Goal: Task Accomplishment & Management: Manage account settings

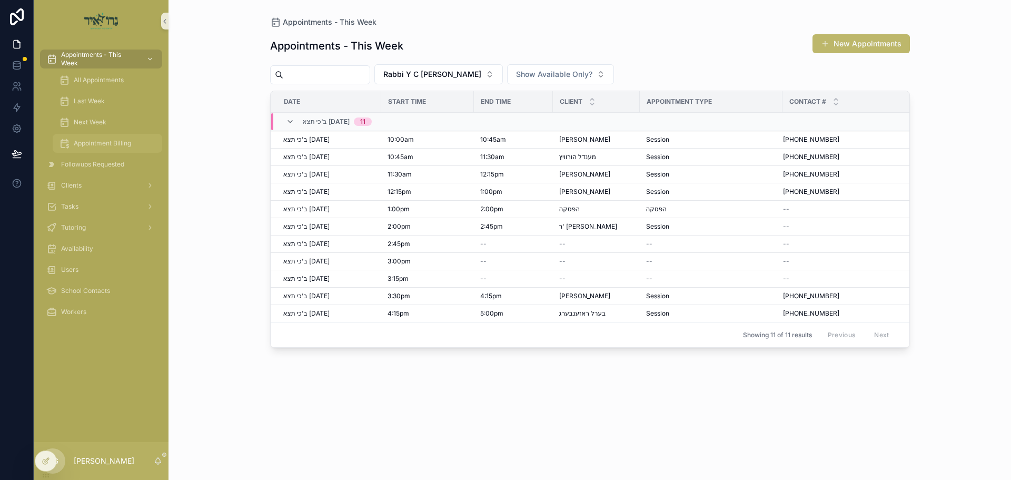
click at [107, 141] on span "Appointment Billing" at bounding box center [102, 143] width 57 height 8
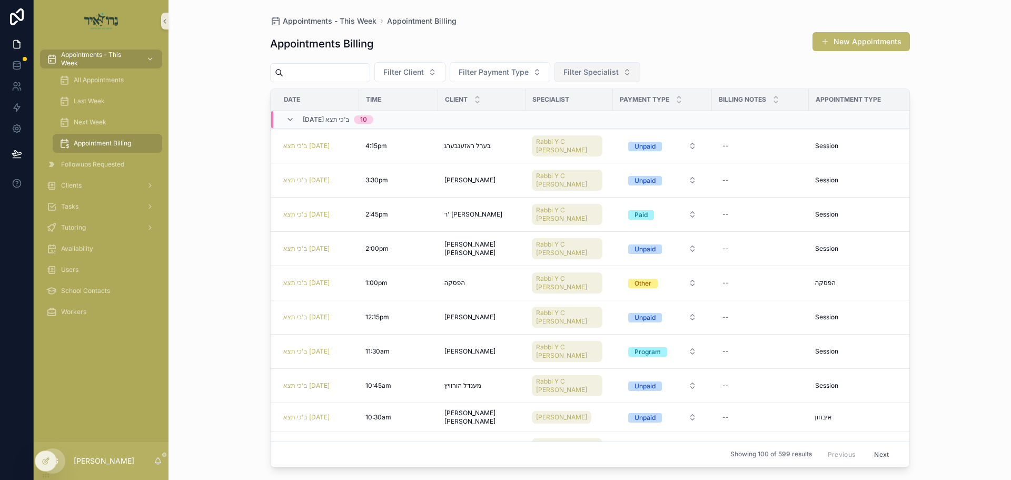
click at [619, 71] on span "Filter Specialist" at bounding box center [590, 72] width 55 height 11
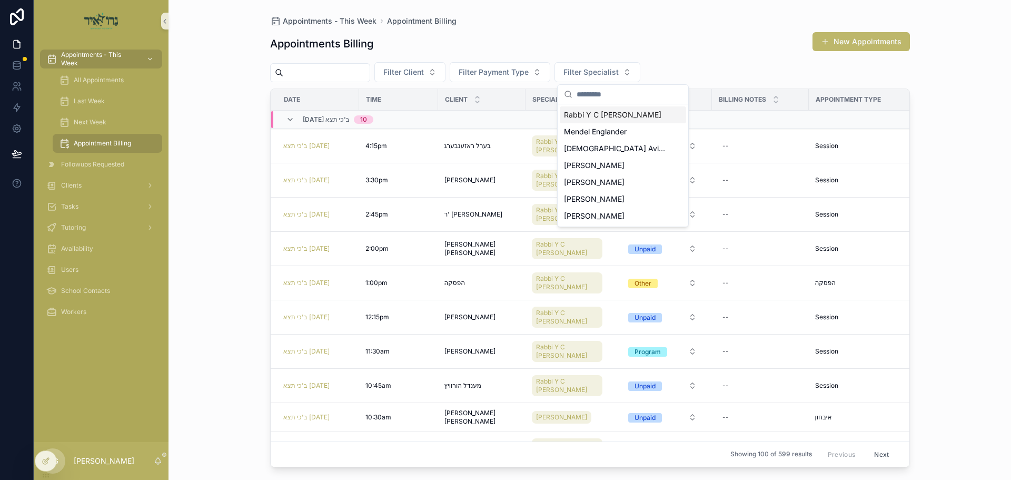
click at [630, 115] on span "Rabbi Y C [PERSON_NAME]" at bounding box center [612, 115] width 97 height 11
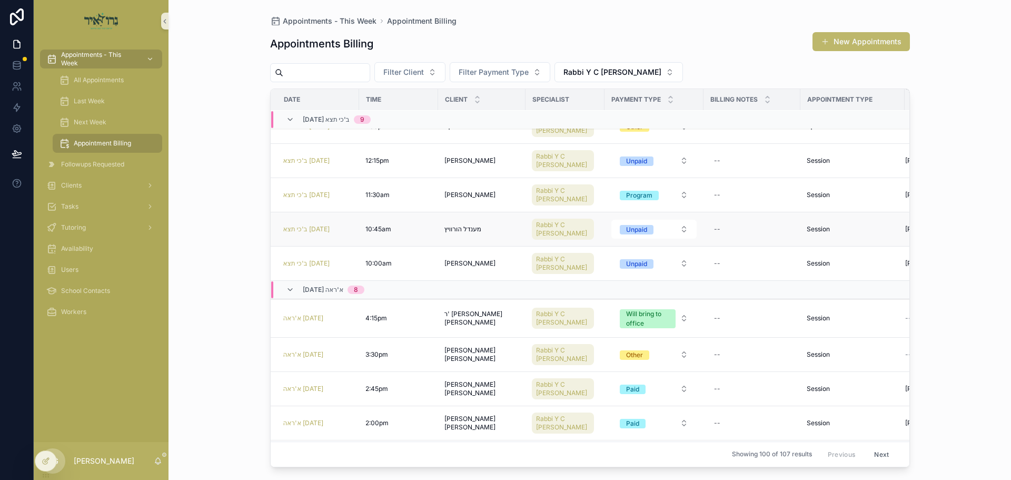
scroll to position [157, 0]
click at [626, 265] on div "Unpaid" at bounding box center [636, 262] width 21 height 9
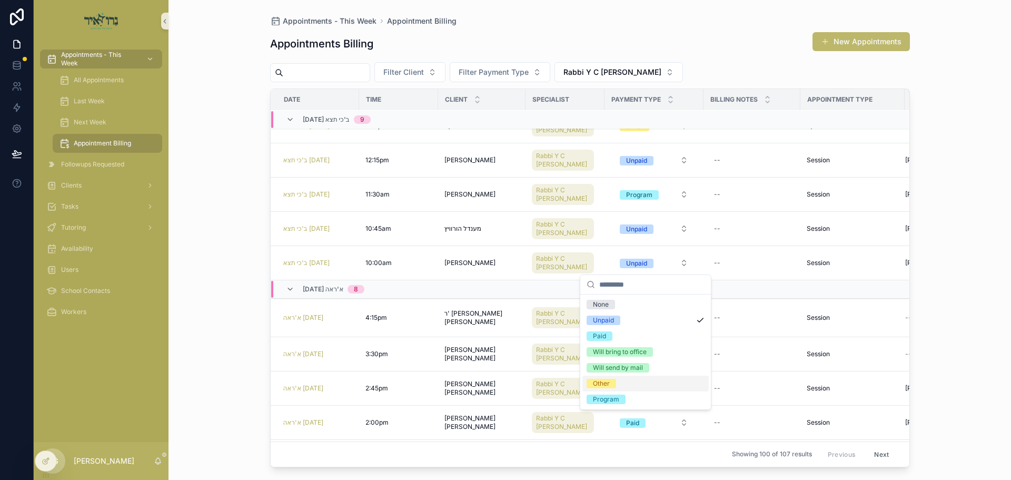
click at [605, 383] on div "Other" at bounding box center [601, 383] width 17 height 9
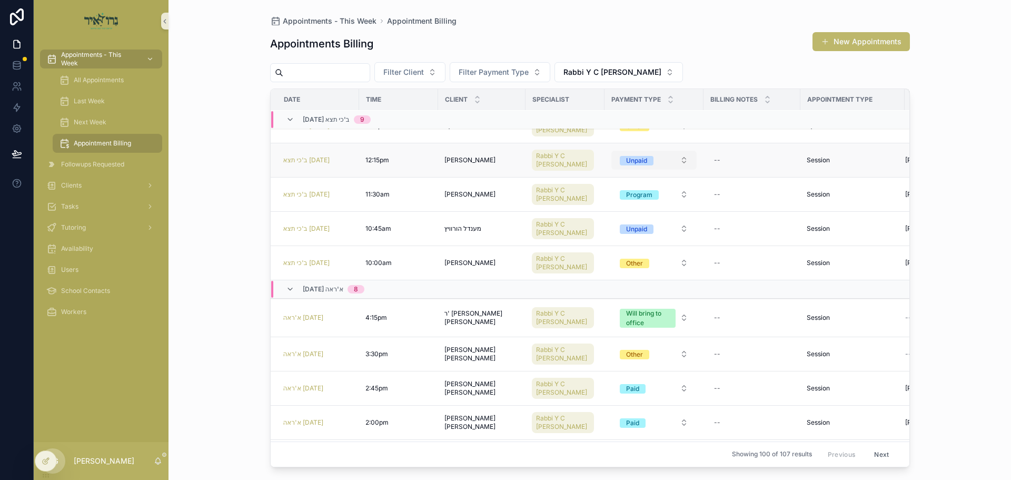
click at [626, 160] on div "Unpaid" at bounding box center [636, 160] width 21 height 9
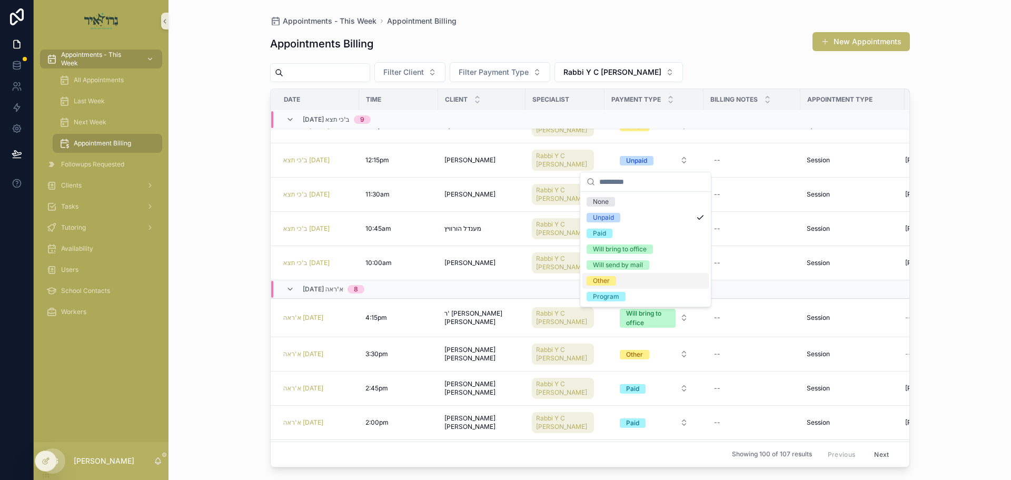
click at [603, 282] on div "Other" at bounding box center [601, 280] width 17 height 9
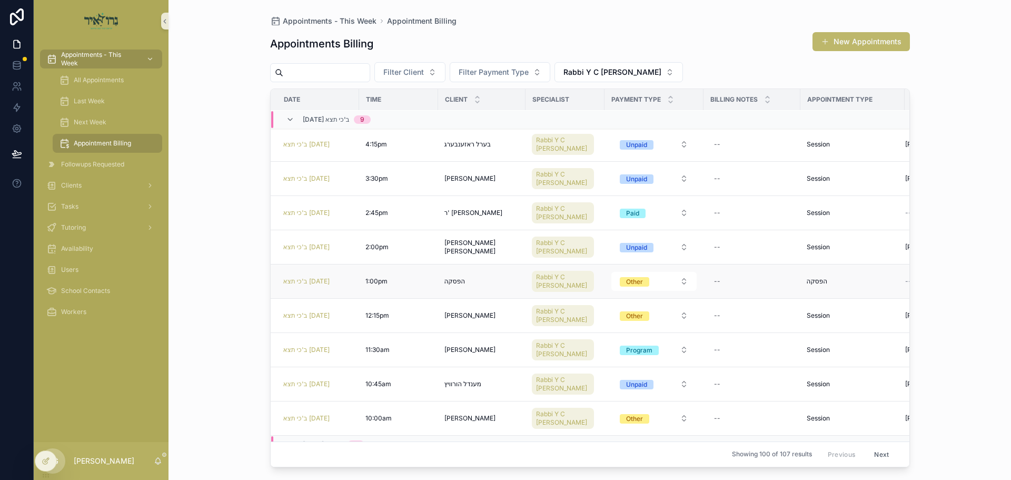
scroll to position [0, 0]
click at [630, 245] on div "Unpaid" at bounding box center [636, 248] width 21 height 9
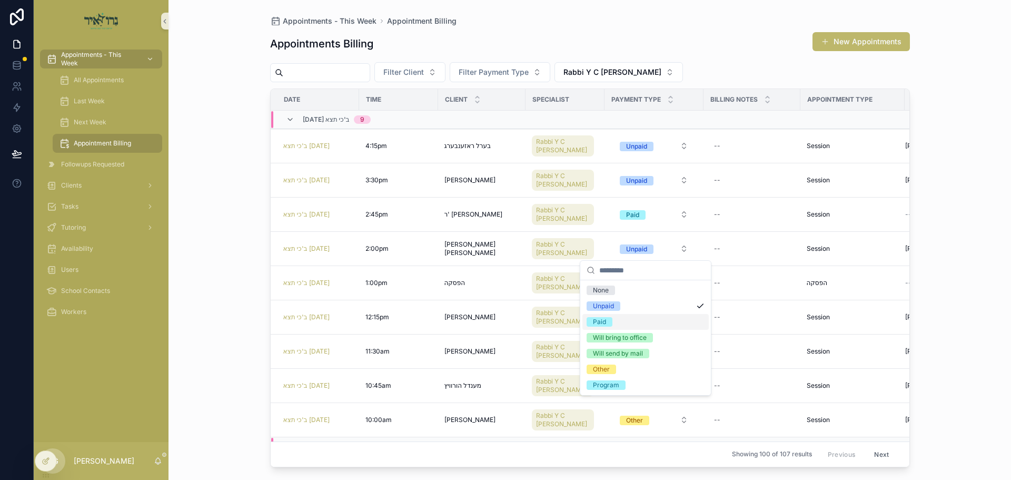
click at [601, 321] on div "Paid" at bounding box center [599, 321] width 13 height 9
